Goal: Navigation & Orientation: Find specific page/section

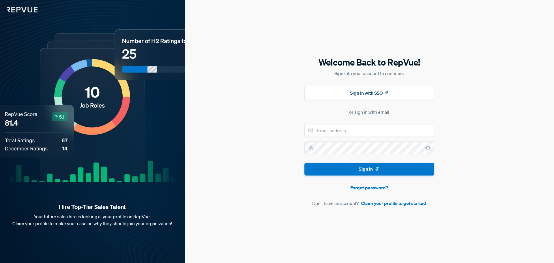
click at [339, 173] on button "Sign In" at bounding box center [369, 169] width 130 height 13
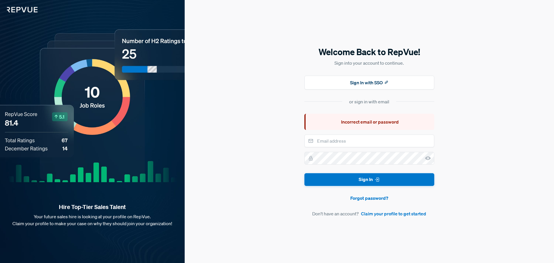
click at [332, 131] on div "Welcome Back to RepVue! Sign into your account to continue. Sign In with SSO or…" at bounding box center [369, 131] width 130 height 171
click at [330, 138] on input "email" at bounding box center [369, 140] width 130 height 13
drag, startPoint x: 334, startPoint y: 133, endPoint x: 333, endPoint y: 141, distance: 7.5
click at [334, 133] on div "Welcome Back to RepVue! Sign into your account to continue. Sign In with SSO or…" at bounding box center [369, 131] width 130 height 171
click at [333, 141] on input "email" at bounding box center [369, 140] width 130 height 13
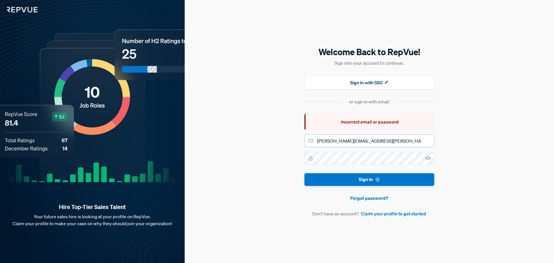
type input "[PERSON_NAME][EMAIL_ADDRESS][PERSON_NAME][DOMAIN_NAME]"
click at [304, 173] on button "Sign In" at bounding box center [369, 179] width 130 height 13
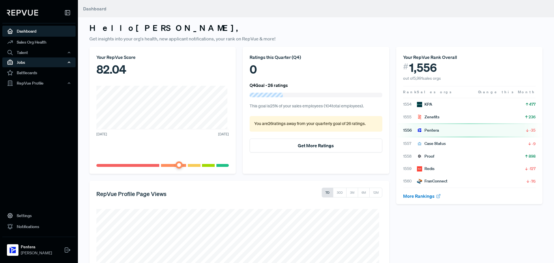
click at [23, 61] on div "Jobs" at bounding box center [38, 62] width 73 height 10
click at [25, 82] on link "Job Ads" at bounding box center [46, 82] width 73 height 9
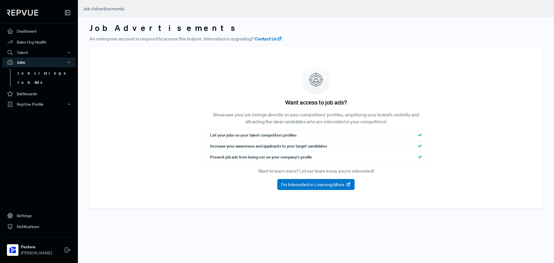
click at [26, 75] on link "Job Listings" at bounding box center [46, 73] width 73 height 9
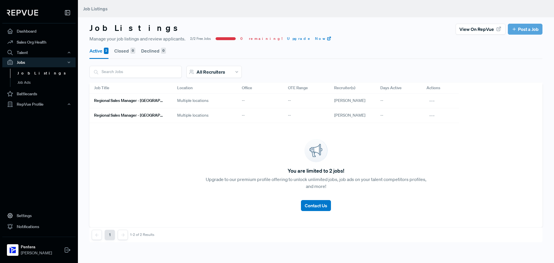
click at [152, 100] on h6 "Regional Sales Manager - [GEOGRAPHIC_DATA] area" at bounding box center [128, 100] width 69 height 5
click at [153, 123] on div "You are limited to 2 jobs! Upgrade to our premium profile offering to unlock un…" at bounding box center [315, 175] width 453 height 104
click at [148, 116] on h6 "Regional Sales Manager - [GEOGRAPHIC_DATA]" at bounding box center [128, 115] width 69 height 5
